Goal: Task Accomplishment & Management: Manage account settings

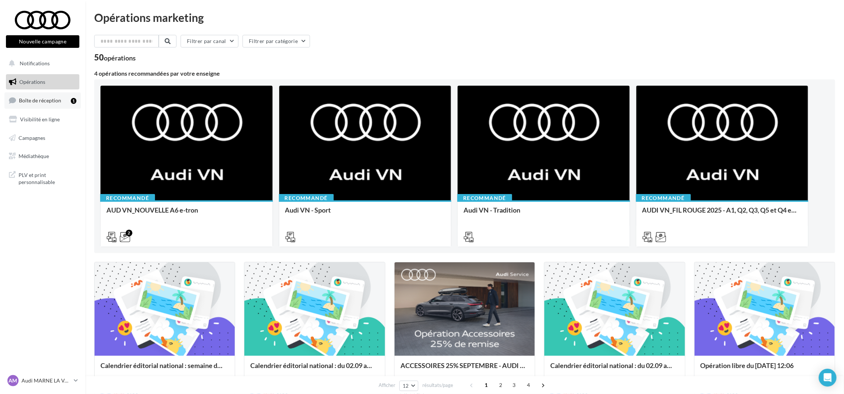
click at [27, 96] on link "Boîte de réception 1" at bounding box center [42, 100] width 76 height 16
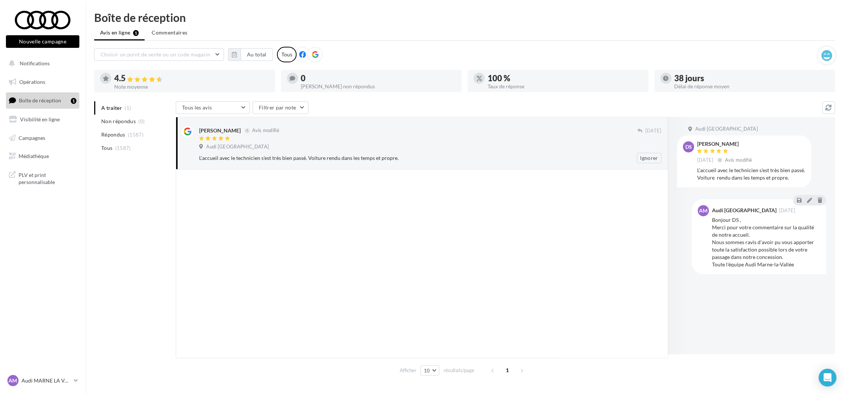
click at [299, 137] on div at bounding box center [418, 139] width 438 height 6
click at [643, 156] on button "Ignorer" at bounding box center [649, 158] width 24 height 10
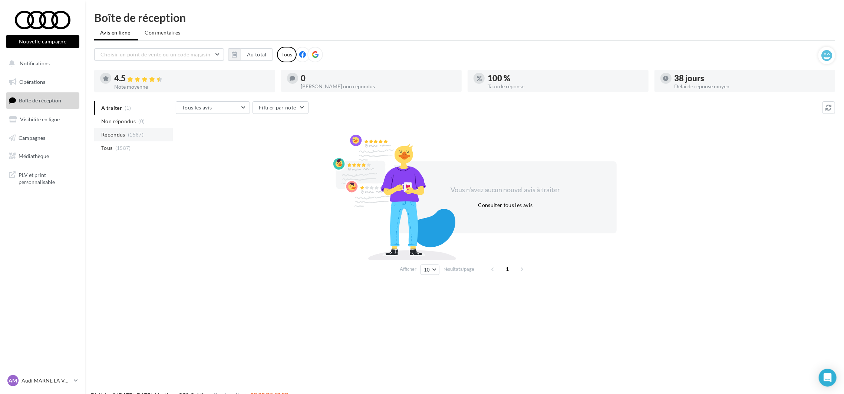
click at [124, 141] on li "Répondus (1587)" at bounding box center [133, 134] width 79 height 13
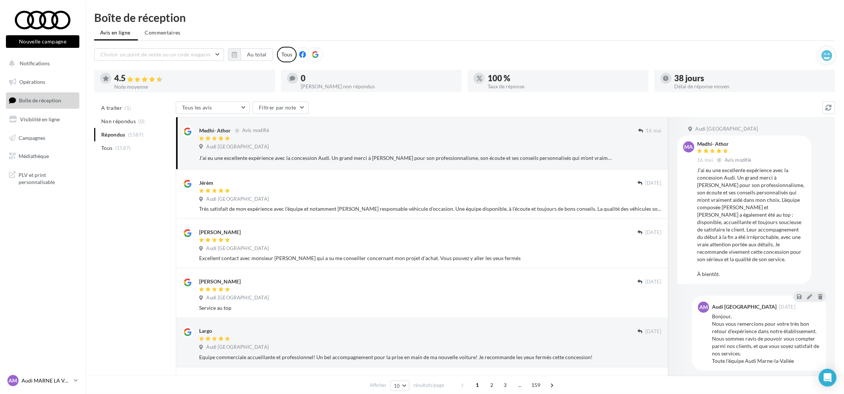
click at [58, 382] on p "Audi MARNE LA VALLEE" at bounding box center [46, 380] width 49 height 7
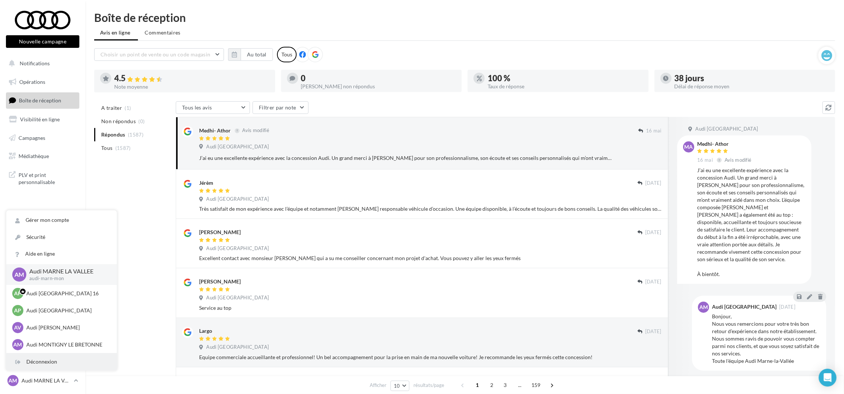
click at [43, 364] on div "Déconnexion" at bounding box center [61, 361] width 110 height 17
